Goal: Task Accomplishment & Management: Use online tool/utility

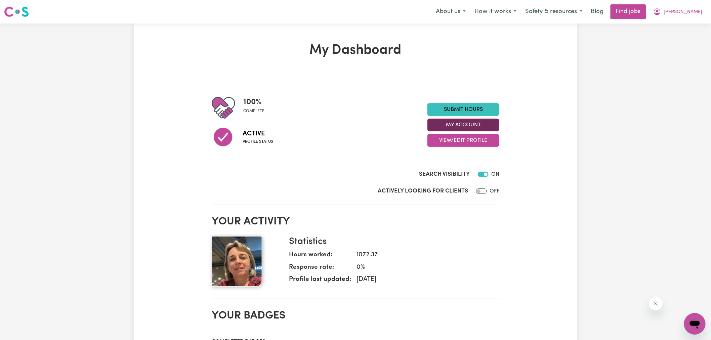
click at [462, 124] on button "My Account" at bounding box center [464, 125] width 72 height 13
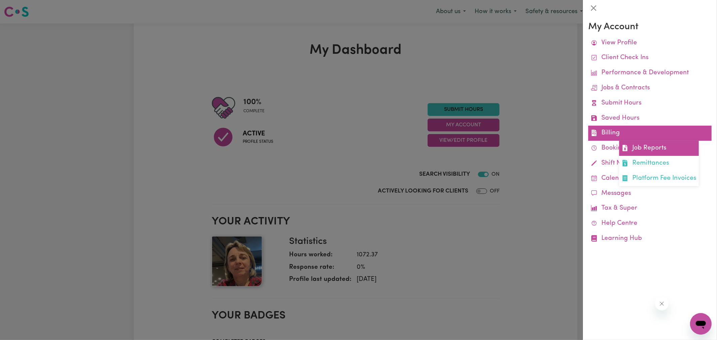
click at [628, 146] on icon at bounding box center [625, 148] width 6 height 6
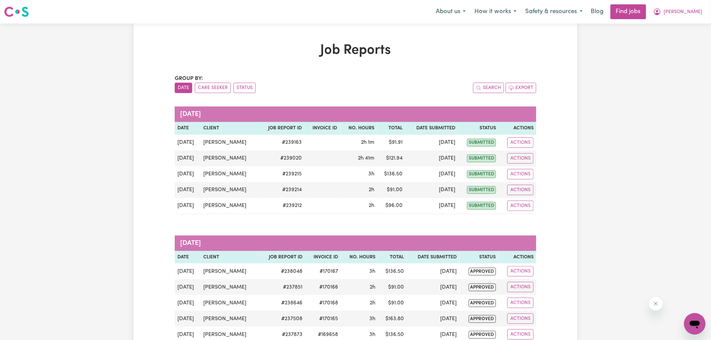
click at [197, 58] on h1 "Job Reports" at bounding box center [356, 50] width 362 height 16
click at [237, 84] on button "Status" at bounding box center [245, 88] width 22 height 10
click at [683, 7] on button "[PERSON_NAME]" at bounding box center [678, 12] width 58 height 14
click at [677, 49] on link "Logout" at bounding box center [680, 51] width 53 height 13
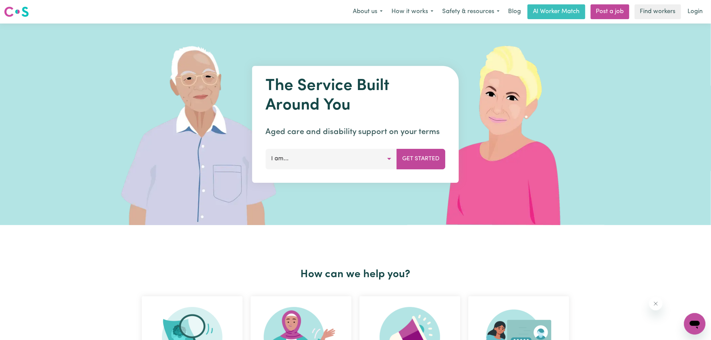
click at [664, 51] on div "The Service Built Around You Aged care and disability support on your terms I a…" at bounding box center [355, 125] width 711 height 202
click at [666, 52] on div "The Service Built Around You Aged care and disability support on your terms I a…" at bounding box center [355, 125] width 711 height 202
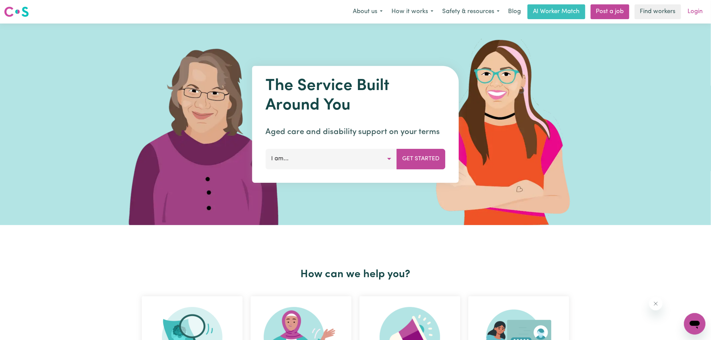
drag, startPoint x: 666, startPoint y: 51, endPoint x: 696, endPoint y: 7, distance: 53.6
click at [696, 7] on link "Login" at bounding box center [695, 11] width 23 height 15
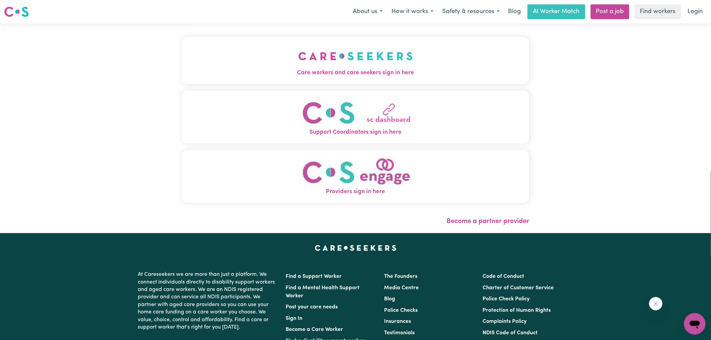
click at [330, 73] on span "Care workers and care seekers sign in here" at bounding box center [356, 73] width 348 height 9
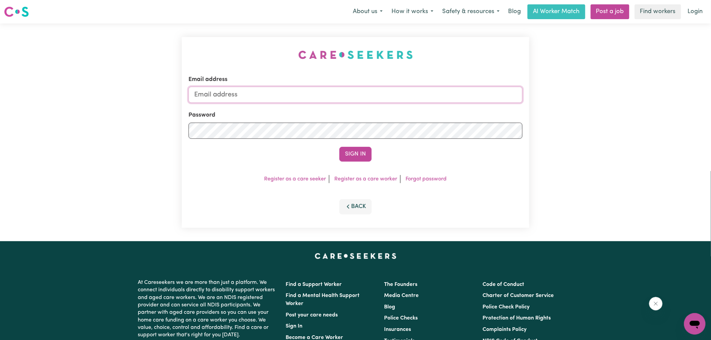
type input "superuser~[EMAIL_ADDRESS][DOMAIN_NAME]"
click at [269, 39] on div "Email address superuser~[EMAIL_ADDRESS][DOMAIN_NAME] Password Sign In Register …" at bounding box center [356, 133] width 356 height 218
drag, startPoint x: 231, startPoint y: 92, endPoint x: 548, endPoint y: 111, distance: 318.3
click at [548, 111] on div "Email address superuser~[EMAIL_ADDRESS][DOMAIN_NAME] Password Sign In Register …" at bounding box center [355, 133] width 711 height 218
click at [340, 147] on button "Sign In" at bounding box center [356, 154] width 32 height 15
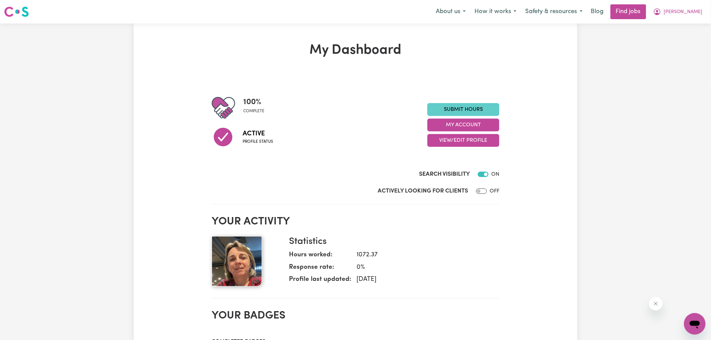
click at [465, 107] on link "Submit Hours" at bounding box center [464, 109] width 72 height 13
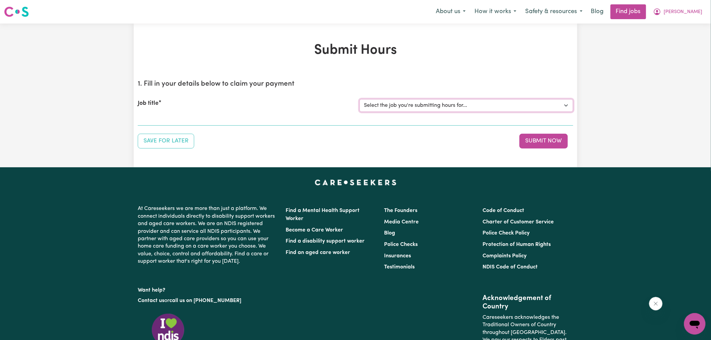
click at [476, 102] on select "Select the job you're submitting hours for... [[PERSON_NAME]] [DEMOGRAPHIC_DATA…" at bounding box center [467, 105] width 214 height 13
click at [404, 103] on select "Select the job you're submitting hours for... [[PERSON_NAME]] [DEMOGRAPHIC_DATA…" at bounding box center [467, 105] width 214 height 13
click at [405, 108] on select "Select the job you're submitting hours for... [[PERSON_NAME]] [DEMOGRAPHIC_DATA…" at bounding box center [467, 105] width 214 height 13
select select "13345"
click at [360, 99] on select "Select the job you're submitting hours for... [[PERSON_NAME]] [DEMOGRAPHIC_DATA…" at bounding box center [467, 105] width 214 height 13
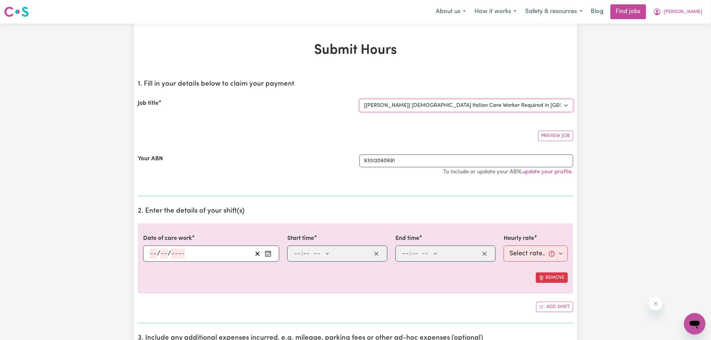
click at [421, 105] on select "Select the job you're submitting hours for... [[PERSON_NAME]] [DEMOGRAPHIC_DATA…" at bounding box center [467, 105] width 214 height 13
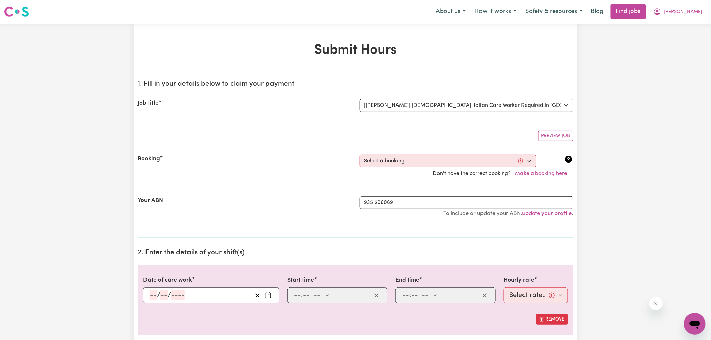
drag, startPoint x: 417, startPoint y: 111, endPoint x: 291, endPoint y: 148, distance: 130.6
click at [291, 148] on div "Booking Select a booking... [DATE] 01:30pm to 03:30pm (RECURRING) [GEOGRAPHIC_D…" at bounding box center [356, 168] width 436 height 42
click at [378, 162] on select "Select a booking... [DATE] 01:30pm to 03:30pm (RECURRING) [DATE] 01:30pm to 03:…" at bounding box center [448, 161] width 177 height 13
click at [689, 13] on span "[PERSON_NAME]" at bounding box center [683, 11] width 39 height 7
click at [672, 39] on link "My Dashboard" at bounding box center [680, 38] width 53 height 13
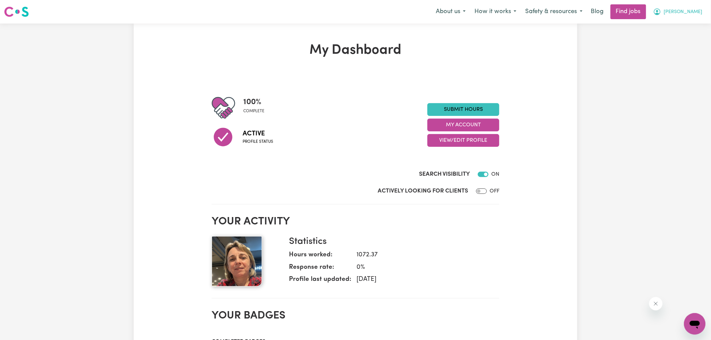
click at [686, 10] on button "[PERSON_NAME]" at bounding box center [678, 12] width 58 height 14
click at [674, 56] on link "Logout" at bounding box center [680, 51] width 53 height 13
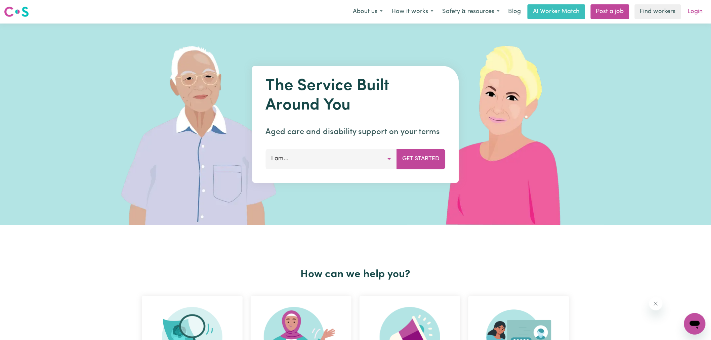
click at [697, 12] on link "Login" at bounding box center [695, 11] width 23 height 15
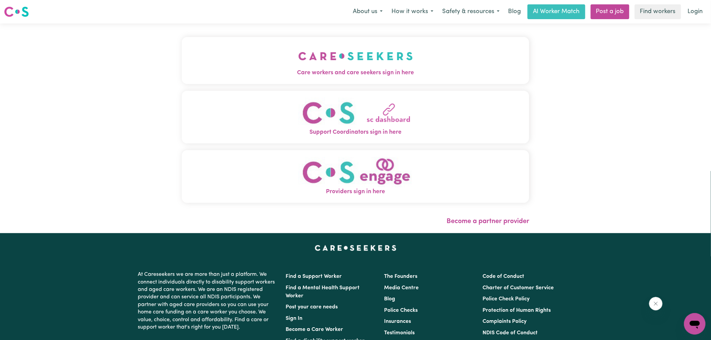
click at [294, 71] on span "Care workers and care seekers sign in here" at bounding box center [356, 73] width 348 height 9
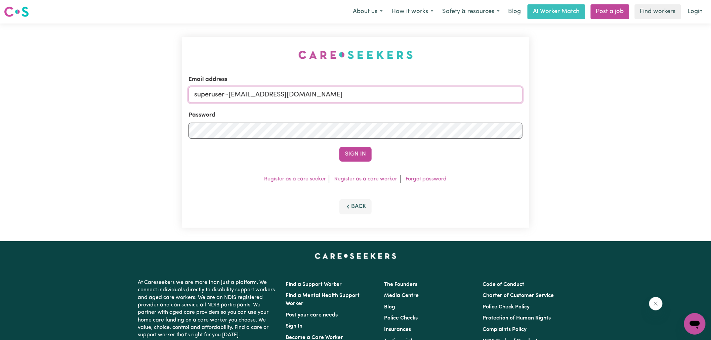
drag, startPoint x: 229, startPoint y: 94, endPoint x: 600, endPoint y: 109, distance: 371.4
click at [600, 109] on div "Email address superuser~[EMAIL_ADDRESS][DOMAIN_NAME] Password Sign In Register …" at bounding box center [355, 133] width 711 height 218
type input "[EMAIL_ADDRESS][DOMAIN_NAME]"
click at [340, 147] on button "Sign In" at bounding box center [356, 154] width 32 height 15
